Goal: Contribute content: Add original content to the website for others to see

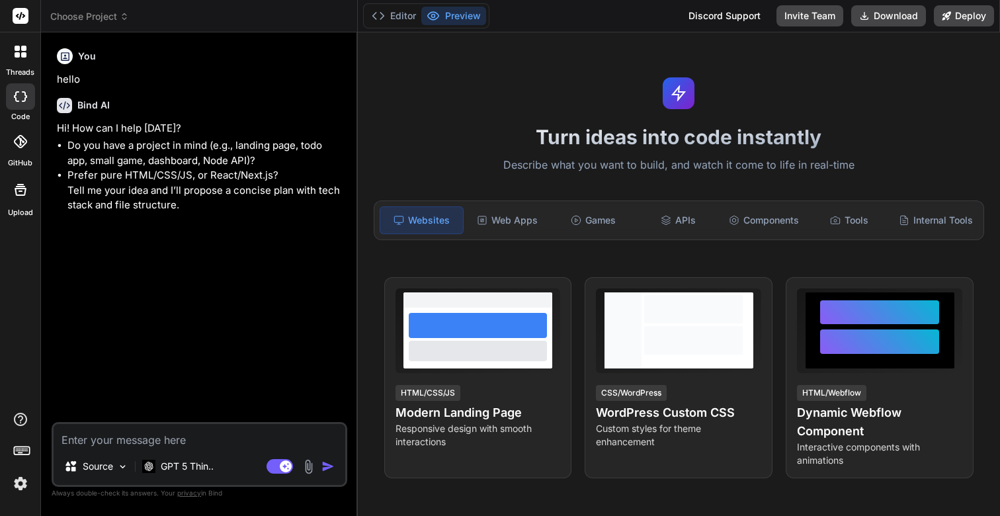
click at [21, 58] on div at bounding box center [21, 52] width 28 height 28
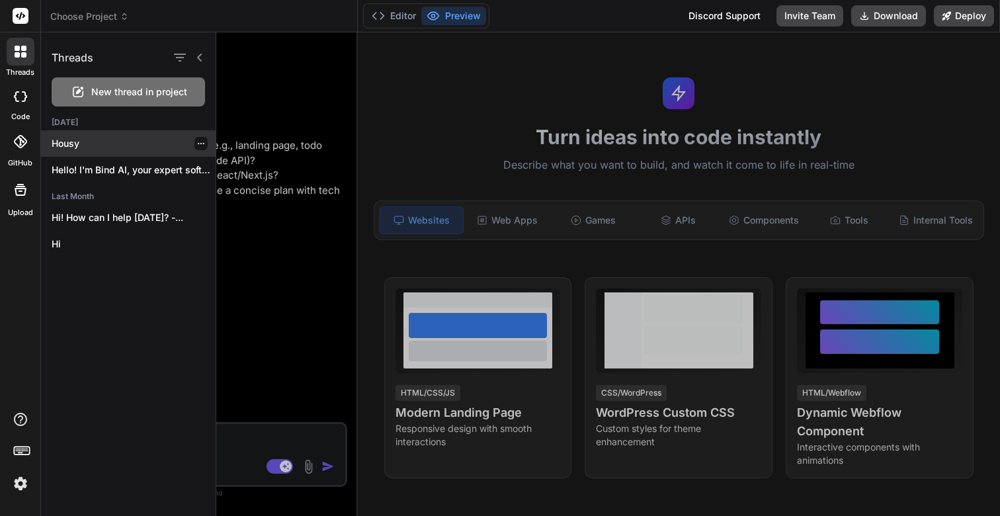
click at [83, 149] on p "Housy" at bounding box center [134, 143] width 164 height 13
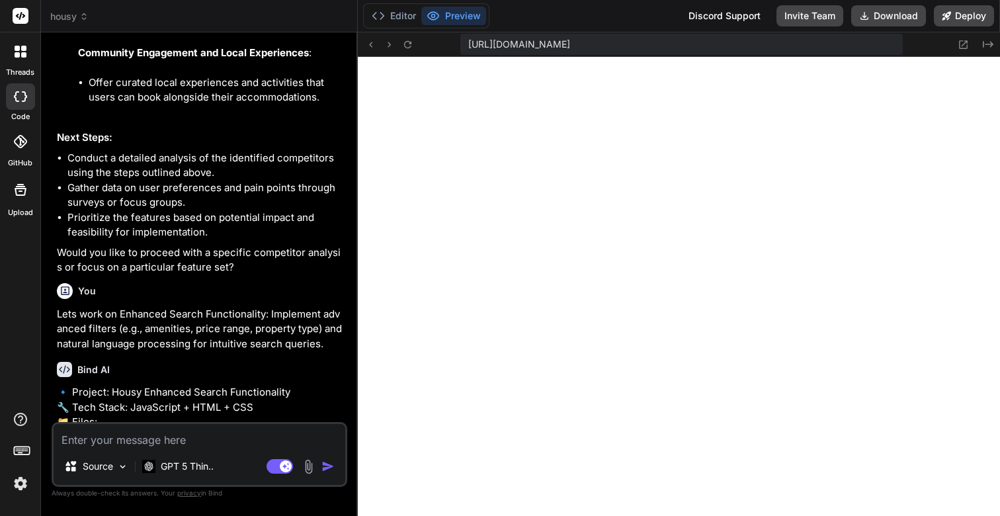
scroll to position [2123, 0]
drag, startPoint x: 171, startPoint y: 307, endPoint x: 263, endPoint y: 306, distance: 91.9
click at [263, 307] on p "Lets work on Enhanced Search Functionality: Implement advanced filters (e.g., a…" at bounding box center [201, 329] width 288 height 45
copy p "Search Functionality"
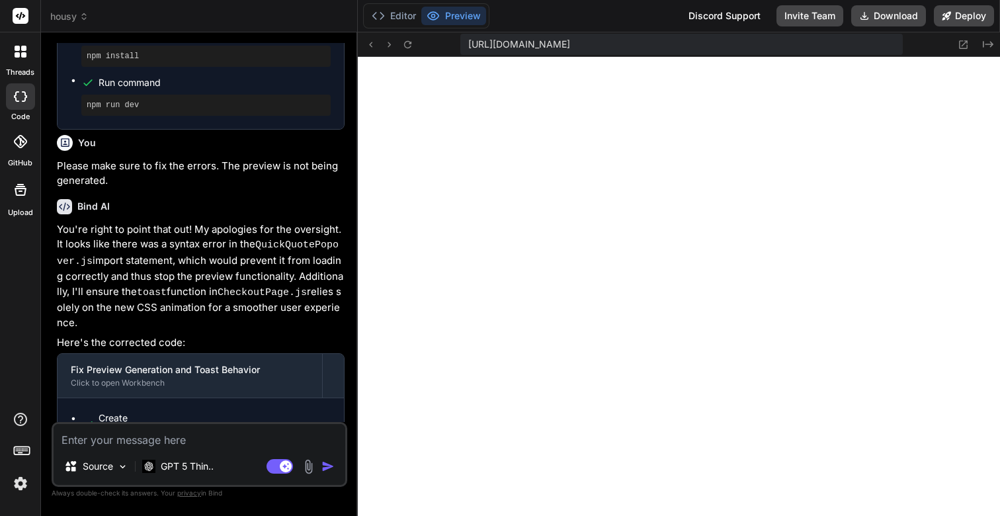
scroll to position [0, 0]
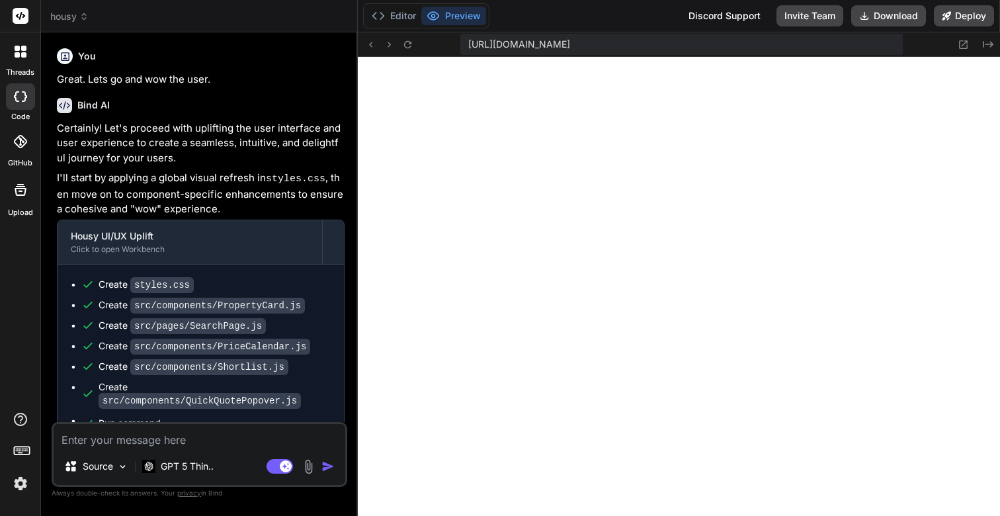
click at [255, 91] on div "Bind AI Certainly! Let's proceed with uplifting the user interface and user exp…" at bounding box center [201, 303] width 288 height 432
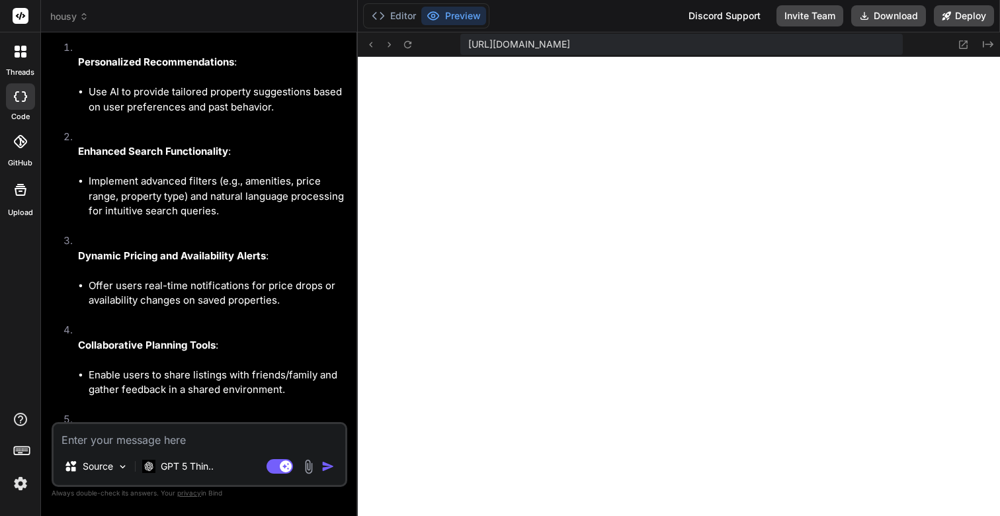
scroll to position [1848, 0]
drag, startPoint x: 79, startPoint y: 249, endPoint x: 296, endPoint y: 249, distance: 216.9
click at [296, 249] on p "Dynamic Pricing and Availability Alerts :" at bounding box center [211, 255] width 267 height 15
copy p "Dynamic Pricing and Availability Alerts :"
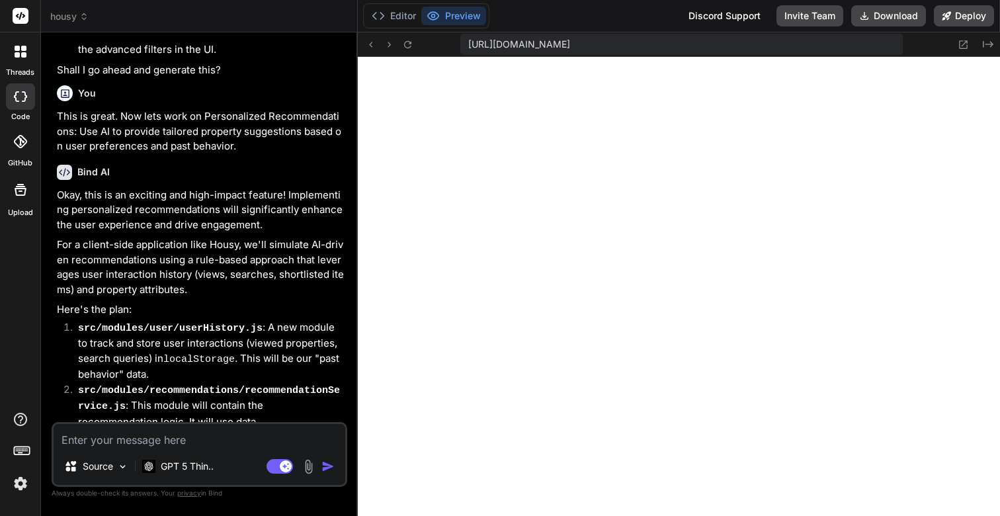
scroll to position [3774, 0]
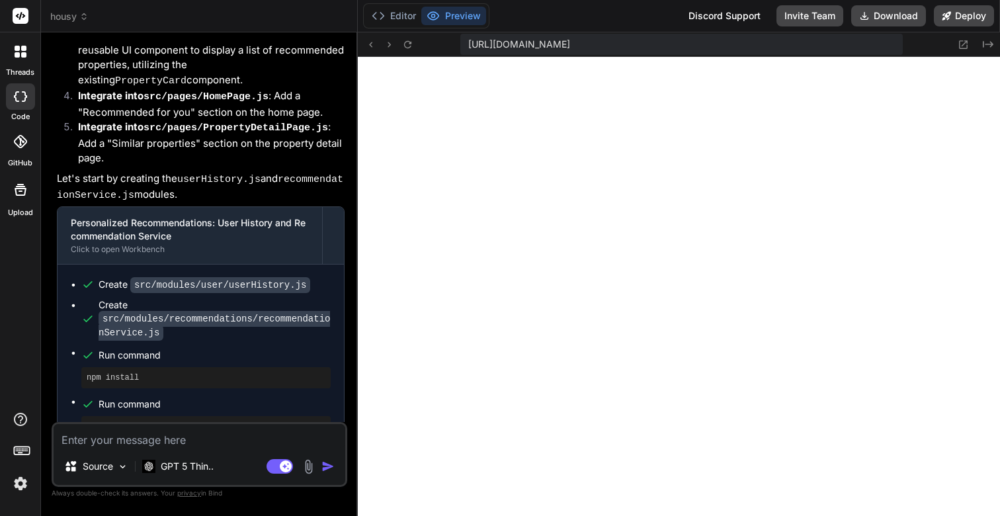
click at [125, 442] on textarea at bounding box center [200, 436] width 292 height 24
type textarea "x"
type textarea "G"
type textarea "x"
type textarea "Gr"
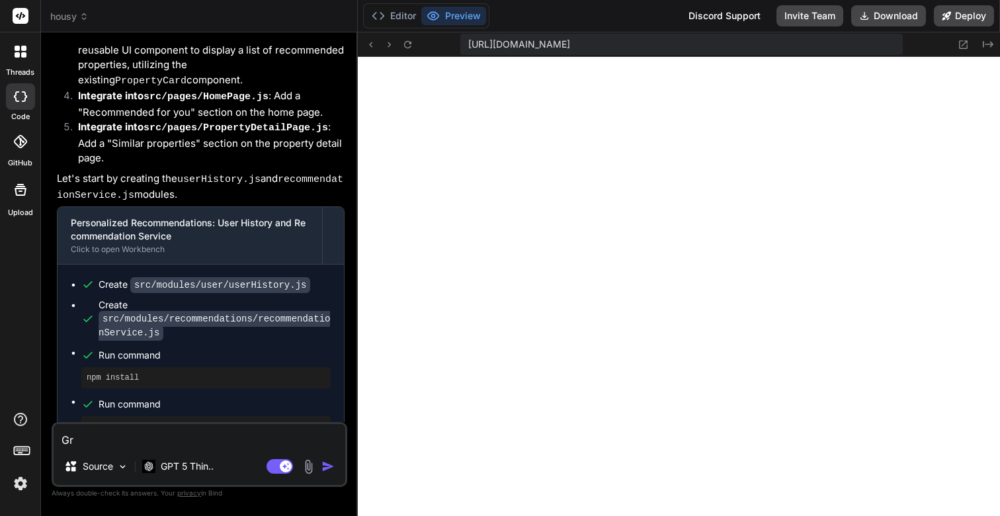
type textarea "x"
type textarea "Gre"
type textarea "x"
type textarea "Grea"
type textarea "x"
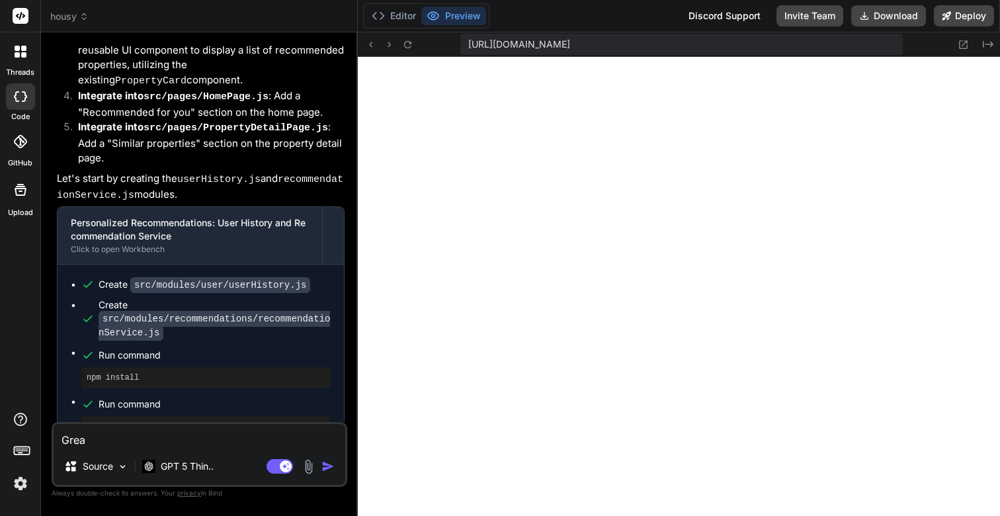
type textarea "Great"
type textarea "x"
type textarea "Great."
type textarea "x"
type textarea "Great."
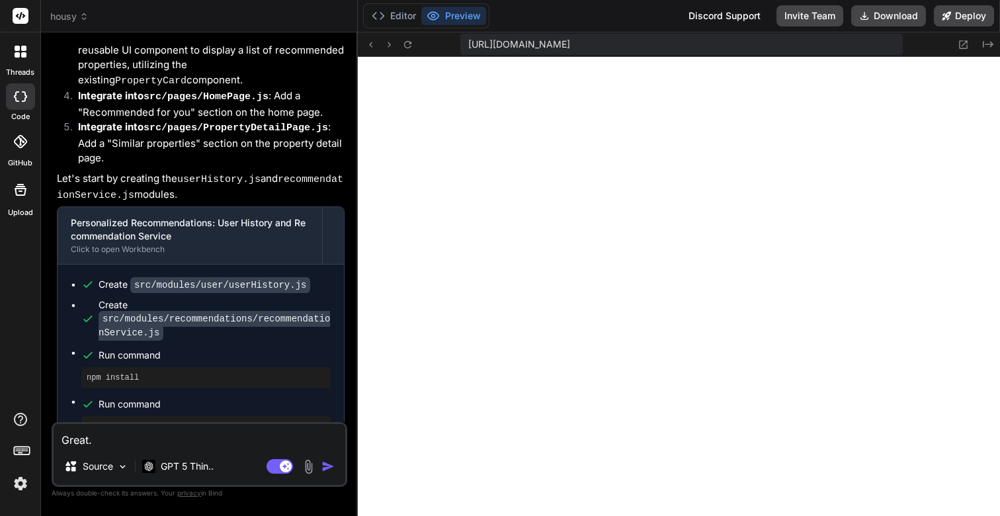
type textarea "x"
type textarea "Great."
type textarea "x"
type textarea "Great. No"
type textarea "x"
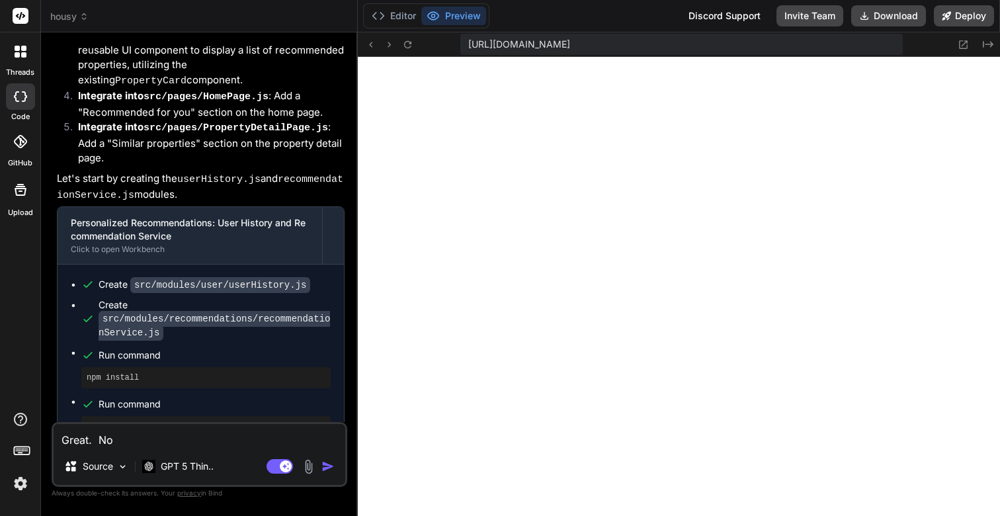
type textarea "Great. Now"
type textarea "x"
type textarea "Great. Now"
type textarea "x"
type textarea "Great. Now l"
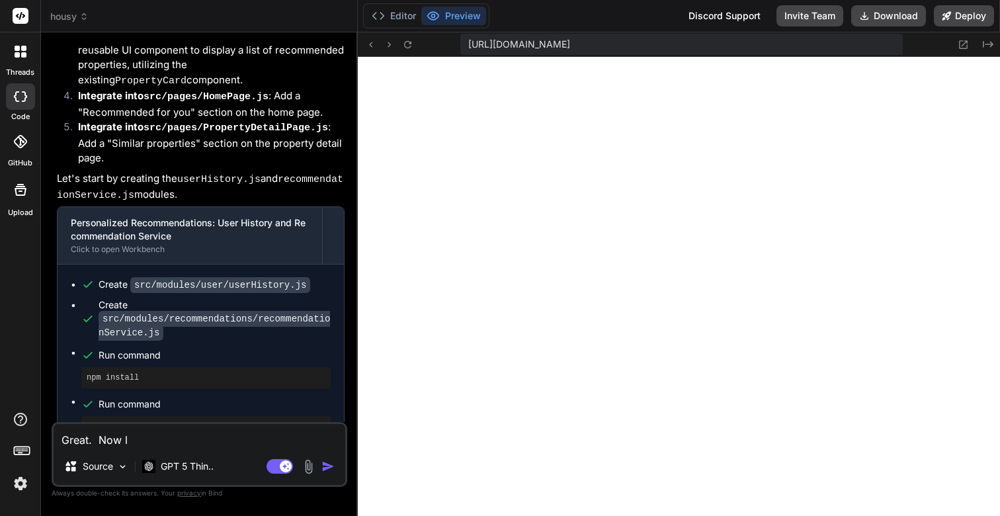
type textarea "x"
type textarea "Great. Now le"
type textarea "x"
type textarea "Great. Now let"
type textarea "x"
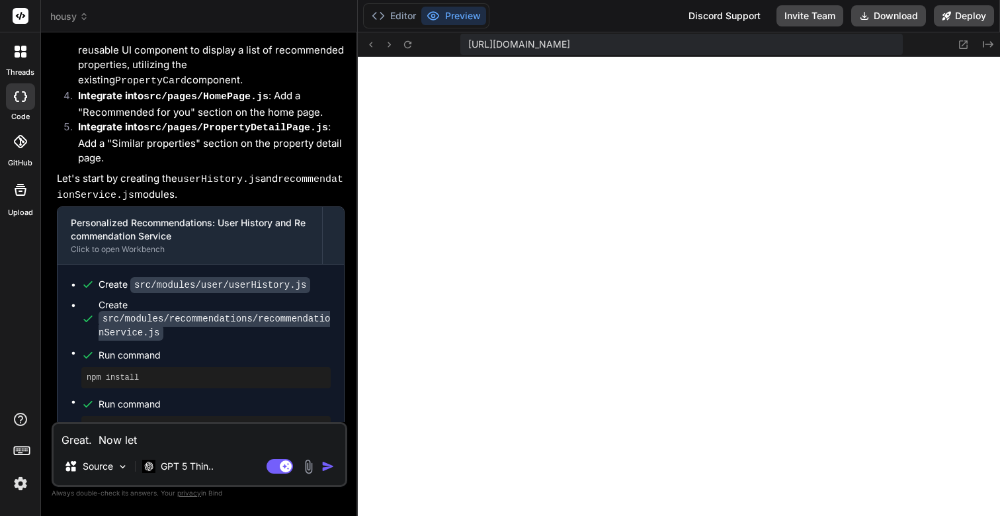
type textarea "Great. Now lets"
type textarea "x"
type textarea "Great. Now lets"
type textarea "x"
type textarea "Great. Now lets wo"
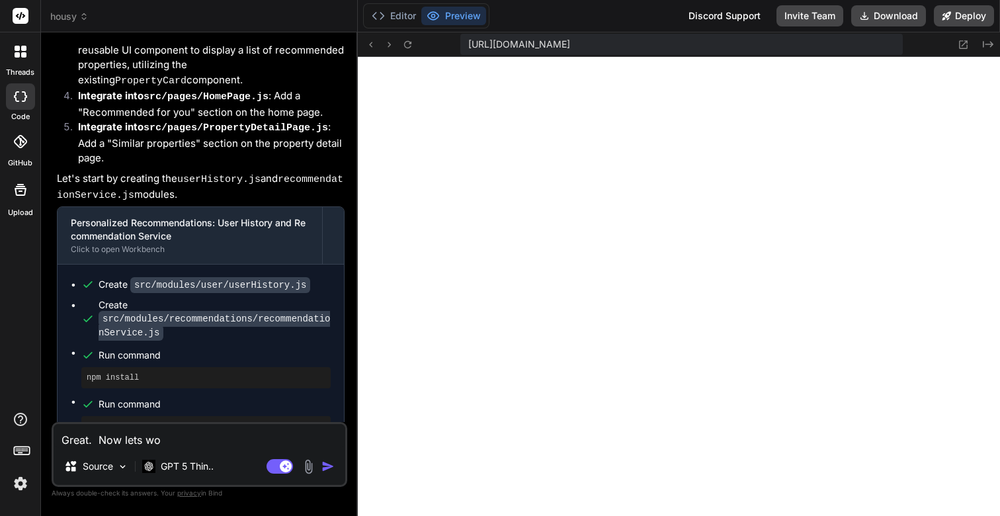
type textarea "x"
type textarea "Great. Now lets wot"
type textarea "x"
type textarea "Great. Now lets wotk"
type textarea "x"
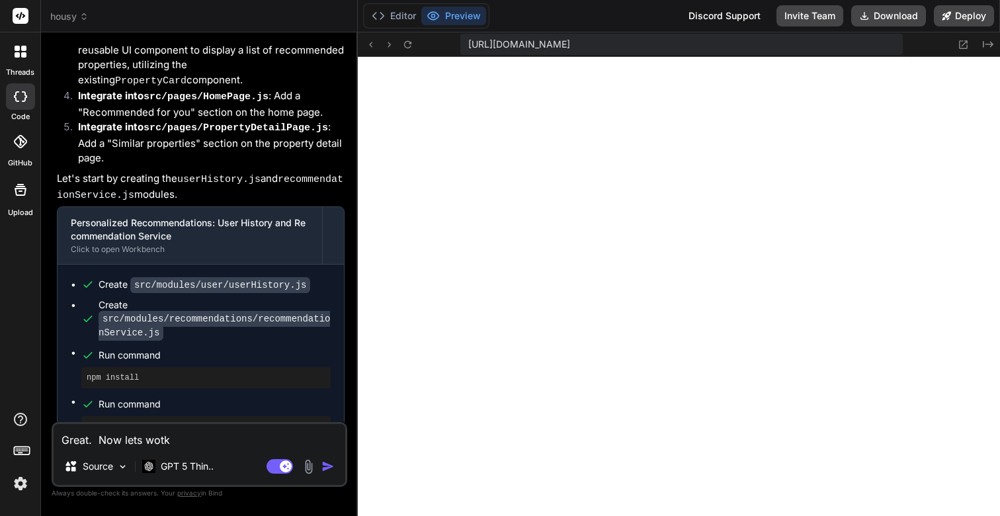
type textarea "Great. Now lets wotk"
type textarea "x"
type textarea "Great. Now lets wotk on"
type textarea "x"
type textarea "Great. Now lets wotk on"
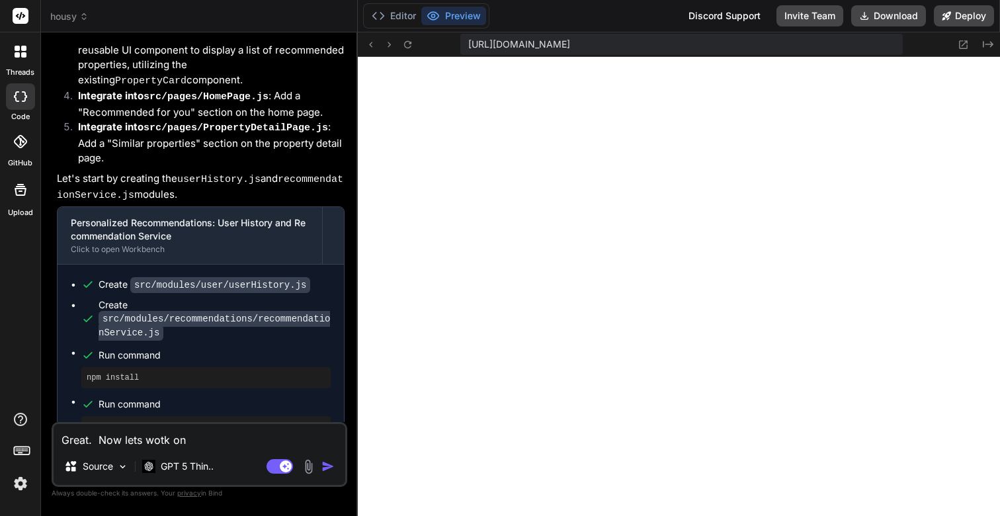
type textarea "x"
type textarea "Great. Now lets wotk on"
type textarea "x"
type textarea "Great. Now lets wotk o"
type textarea "x"
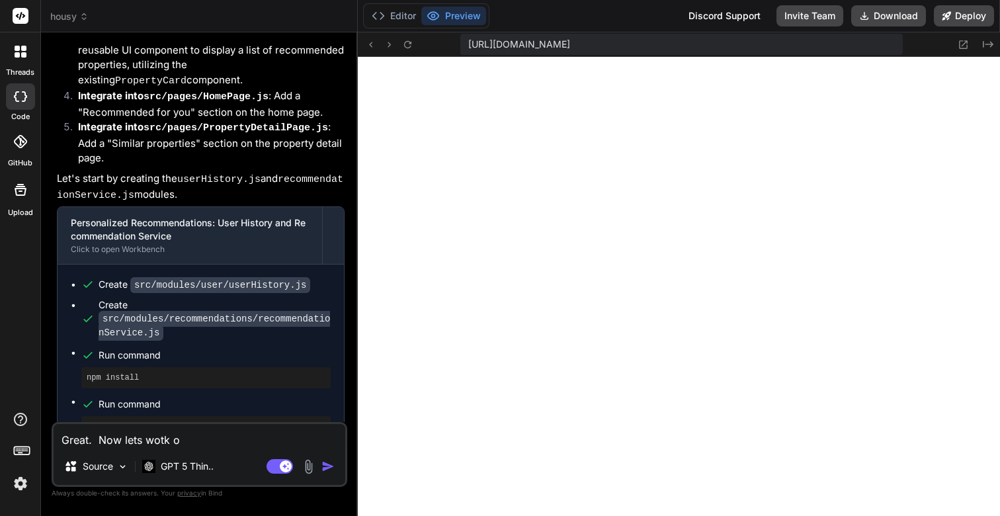
type textarea "Great. Now lets wotk"
type textarea "x"
type textarea "Great. Now lets wotk"
type textarea "x"
type textarea "Great. Now lets wot"
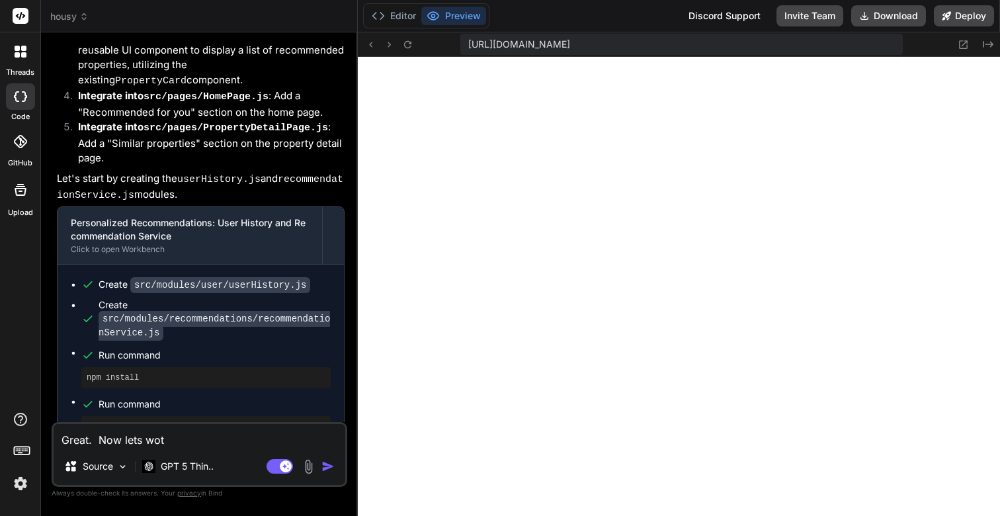
type textarea "x"
type textarea "Great. Now lets wo"
type textarea "x"
type textarea "Great. Now lets wor"
type textarea "x"
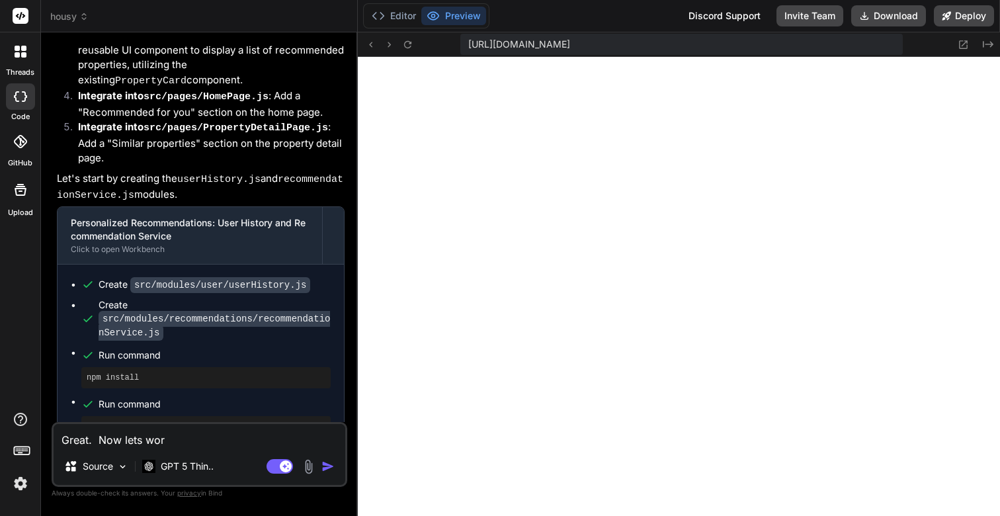
type textarea "Great. Now lets work"
type textarea "x"
type textarea "Great. Now lets work"
type textarea "x"
type textarea "Great. Now lets work o"
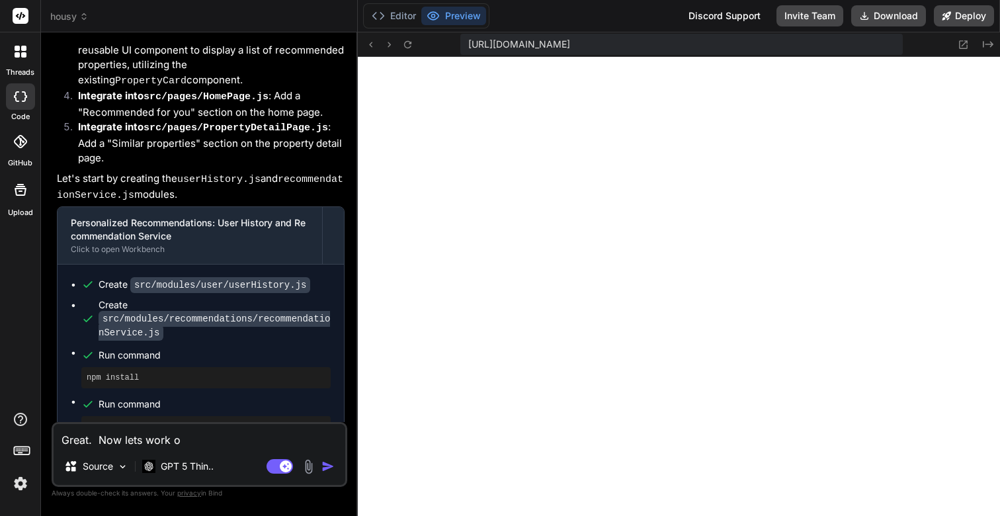
type textarea "x"
type textarea "Great. Now lets work on"
paste textarea "Dynamic Pricing and Availability Alerts:"
type textarea "x"
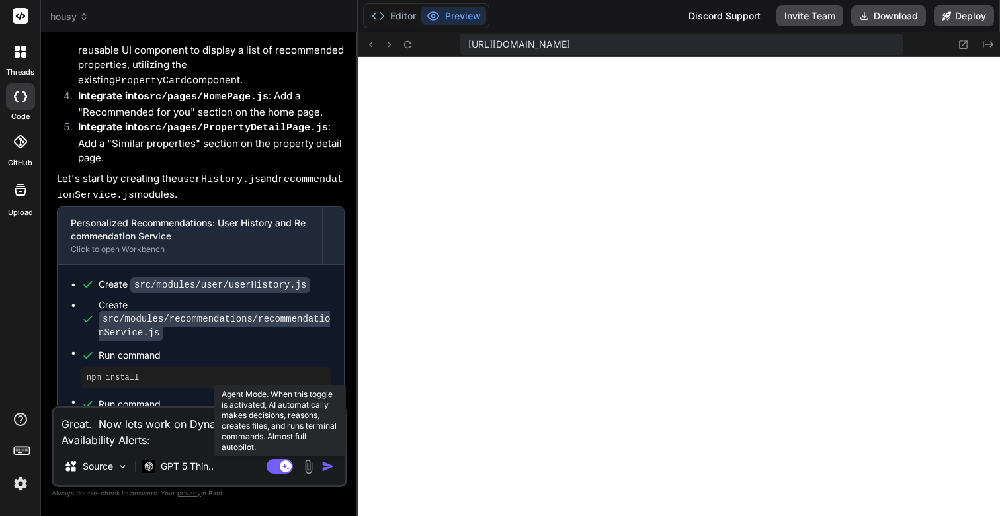
type textarea "Great. Now lets work on Dynamic Pricing and Availability Alerts:"
click at [290, 469] on rect at bounding box center [280, 466] width 26 height 15
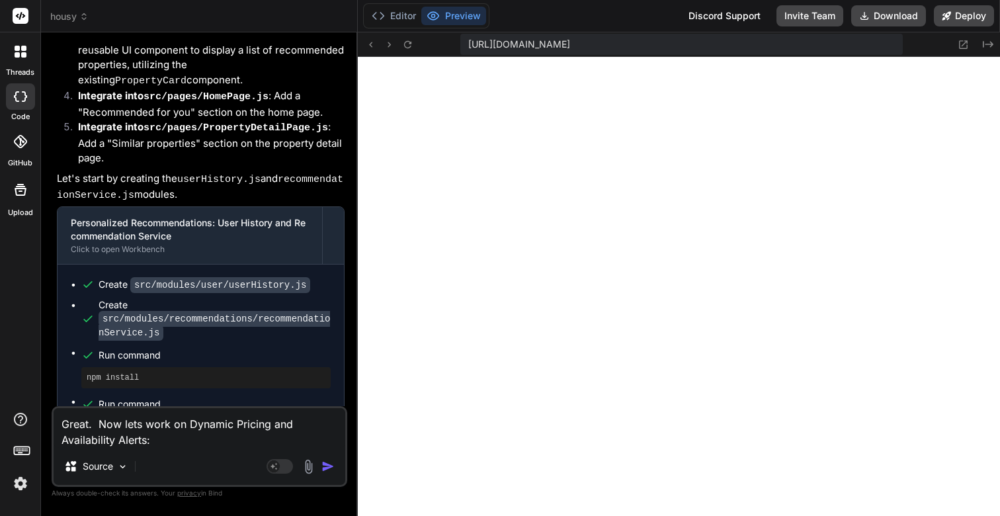
click at [326, 469] on img "button" at bounding box center [327, 466] width 13 height 13
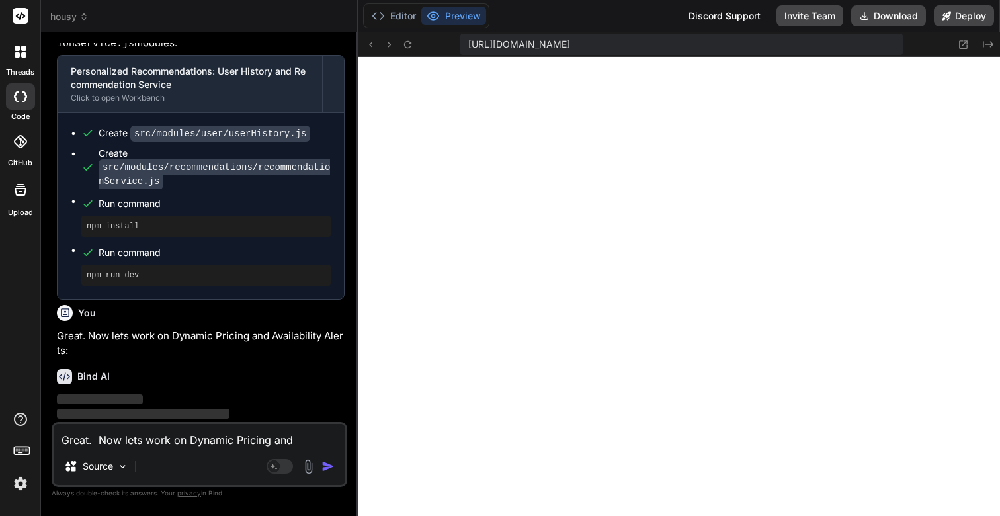
scroll to position [3926, 0]
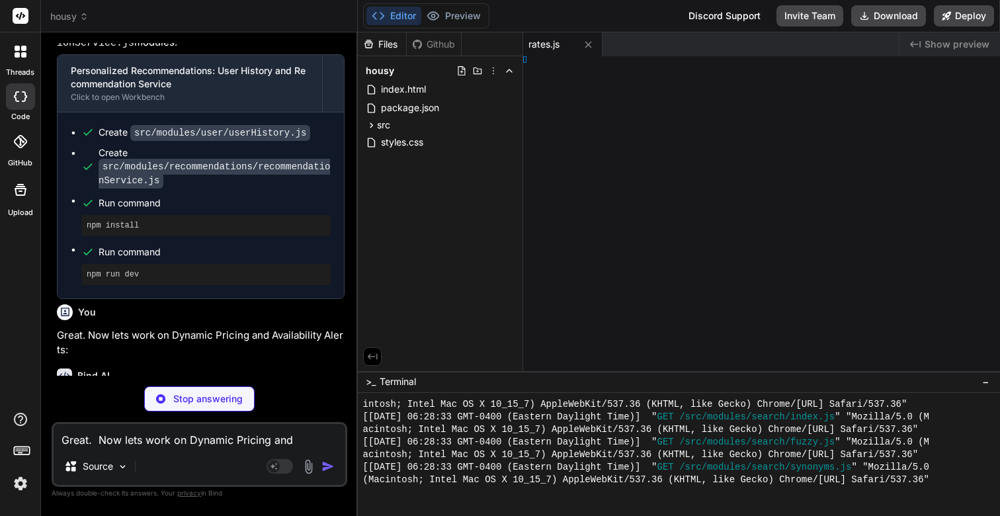
type textarea "x"
type textarea ", };"
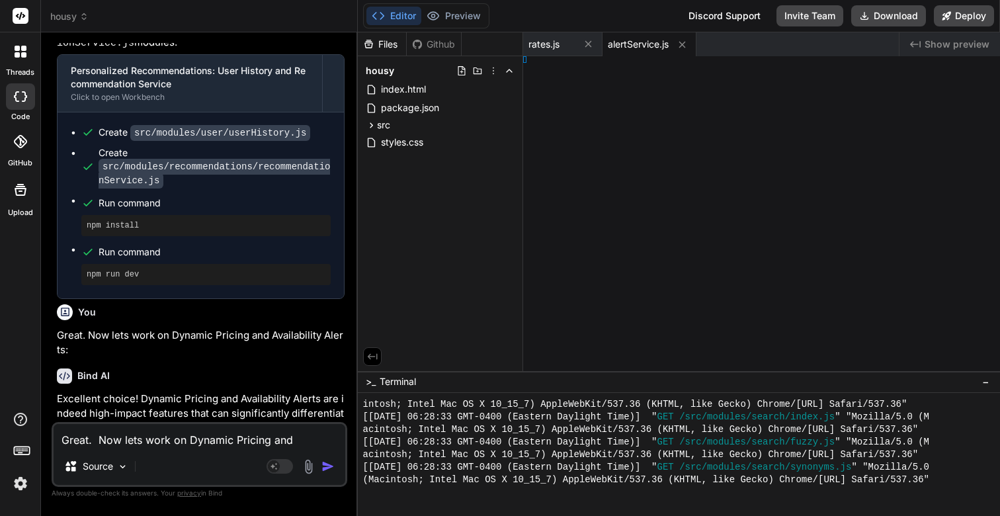
type textarea "x"
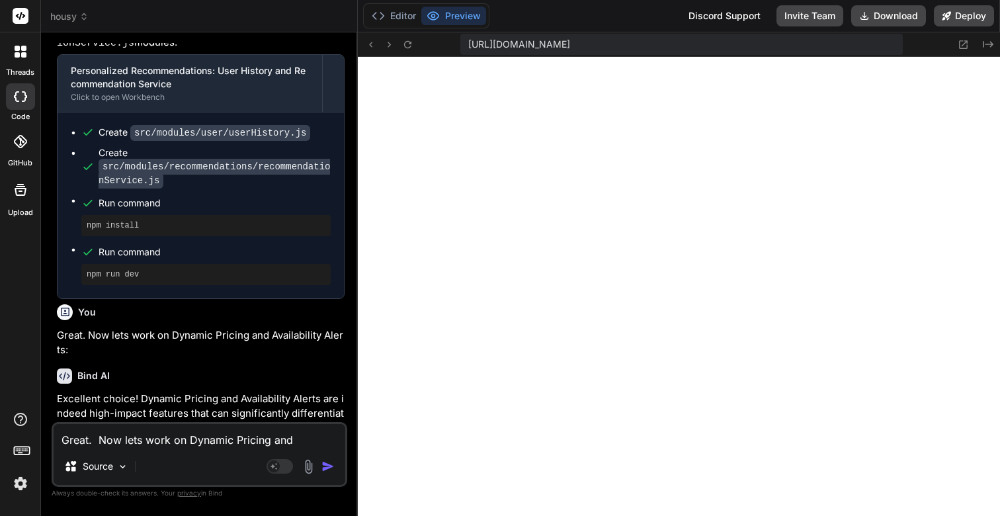
type textarea "// Expose functions export const AlertService = { subscribe: subscribeToAlerts,…"
type textarea "x"
